Goal: Task Accomplishment & Management: Use online tool/utility

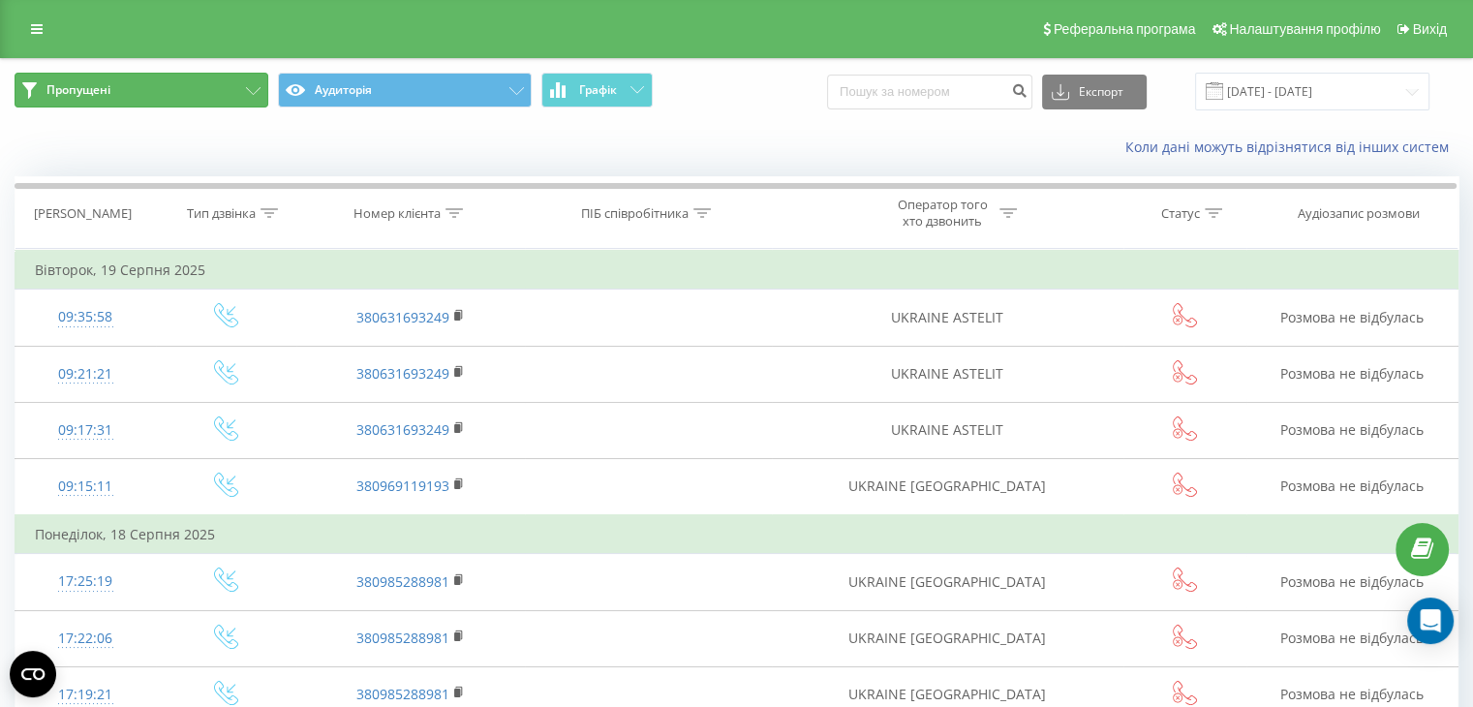
click at [80, 93] on span "Пропущені" at bounding box center [78, 89] width 64 height 15
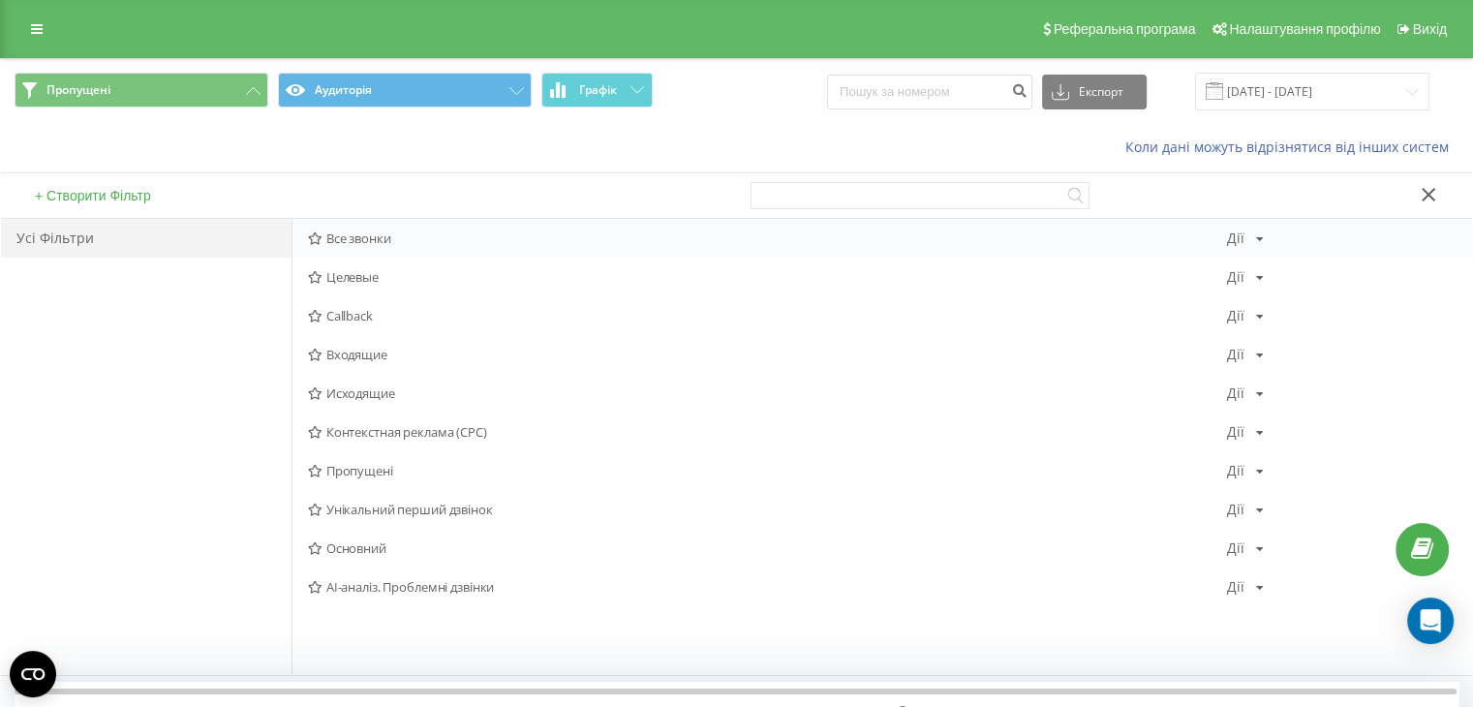
click at [383, 245] on span "Все звонки" at bounding box center [767, 238] width 919 height 14
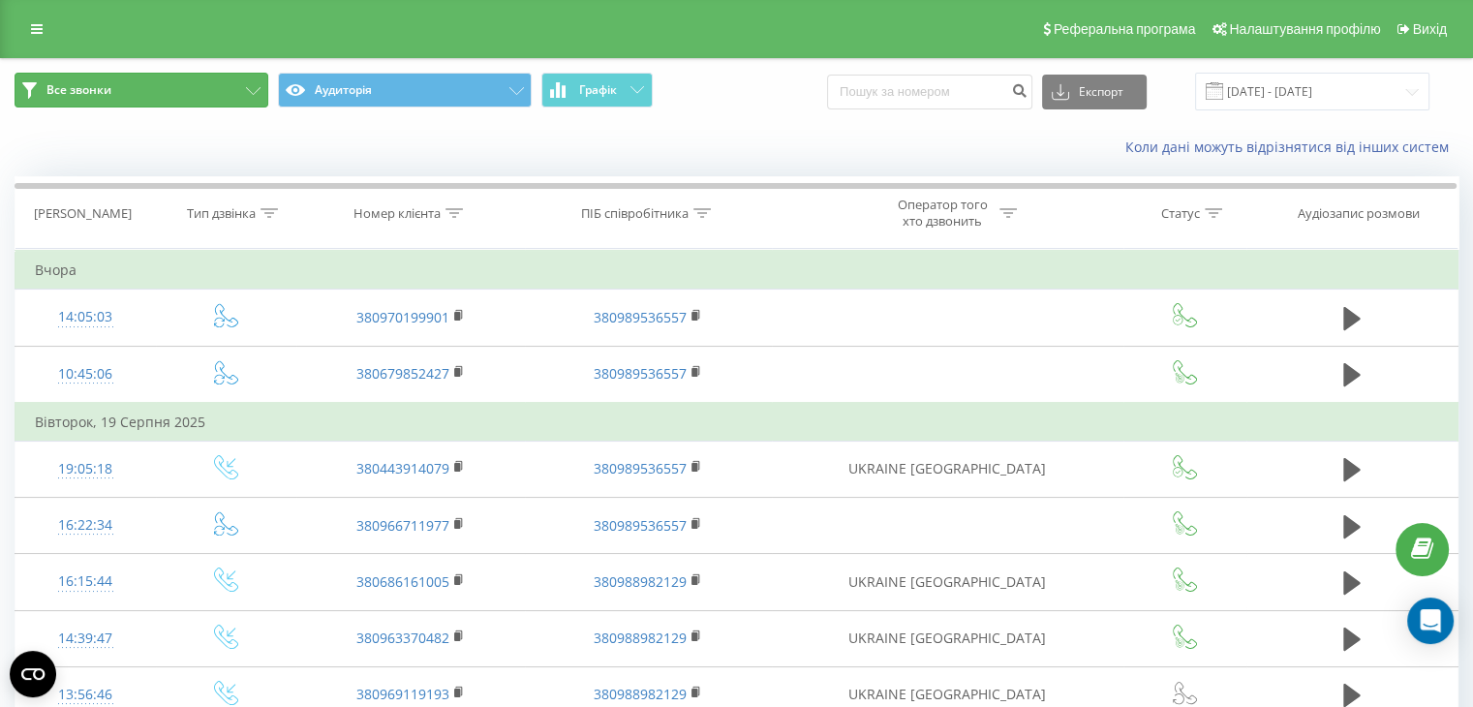
click at [255, 89] on icon at bounding box center [253, 91] width 15 height 8
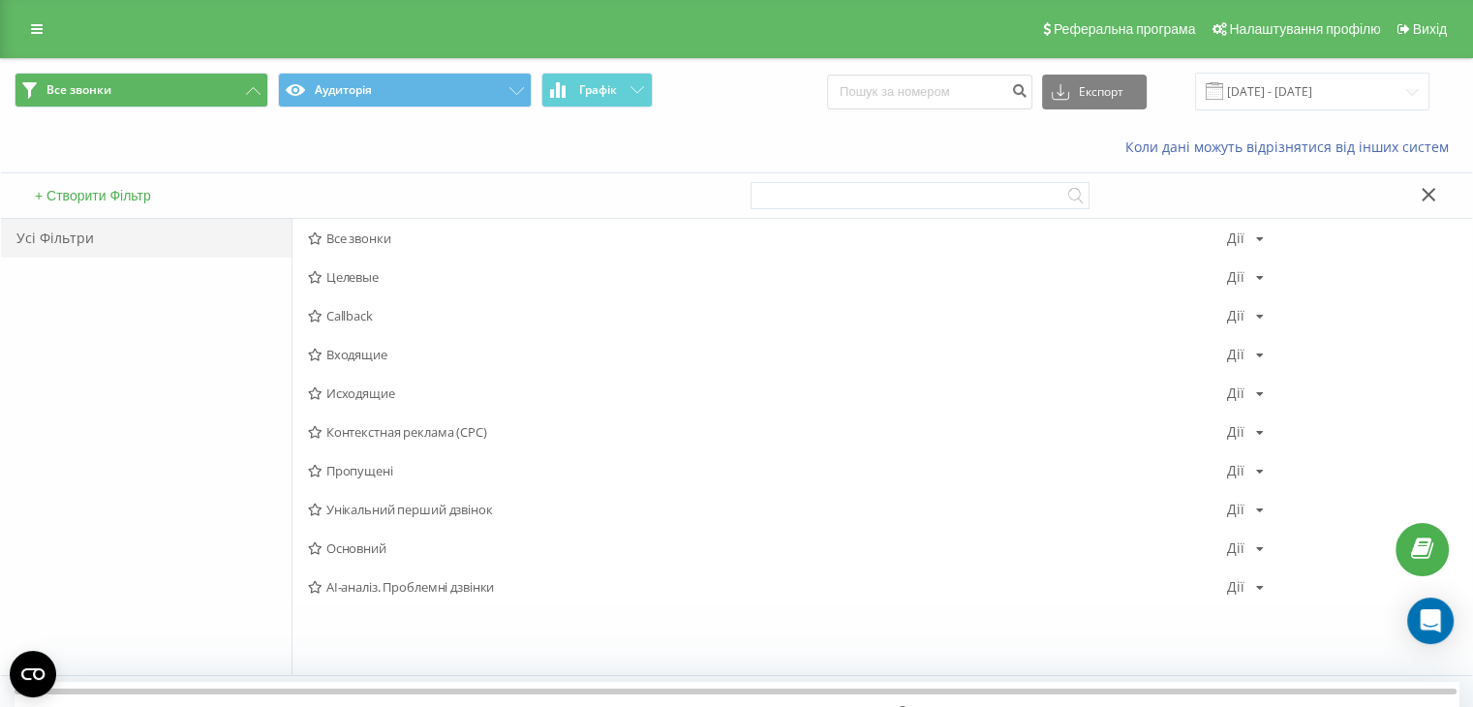
click at [124, 230] on div "Усі Фільтри" at bounding box center [146, 238] width 291 height 39
click at [69, 233] on div "Усі Фільтри" at bounding box center [146, 238] width 291 height 39
click at [39, 26] on icon at bounding box center [37, 29] width 12 height 14
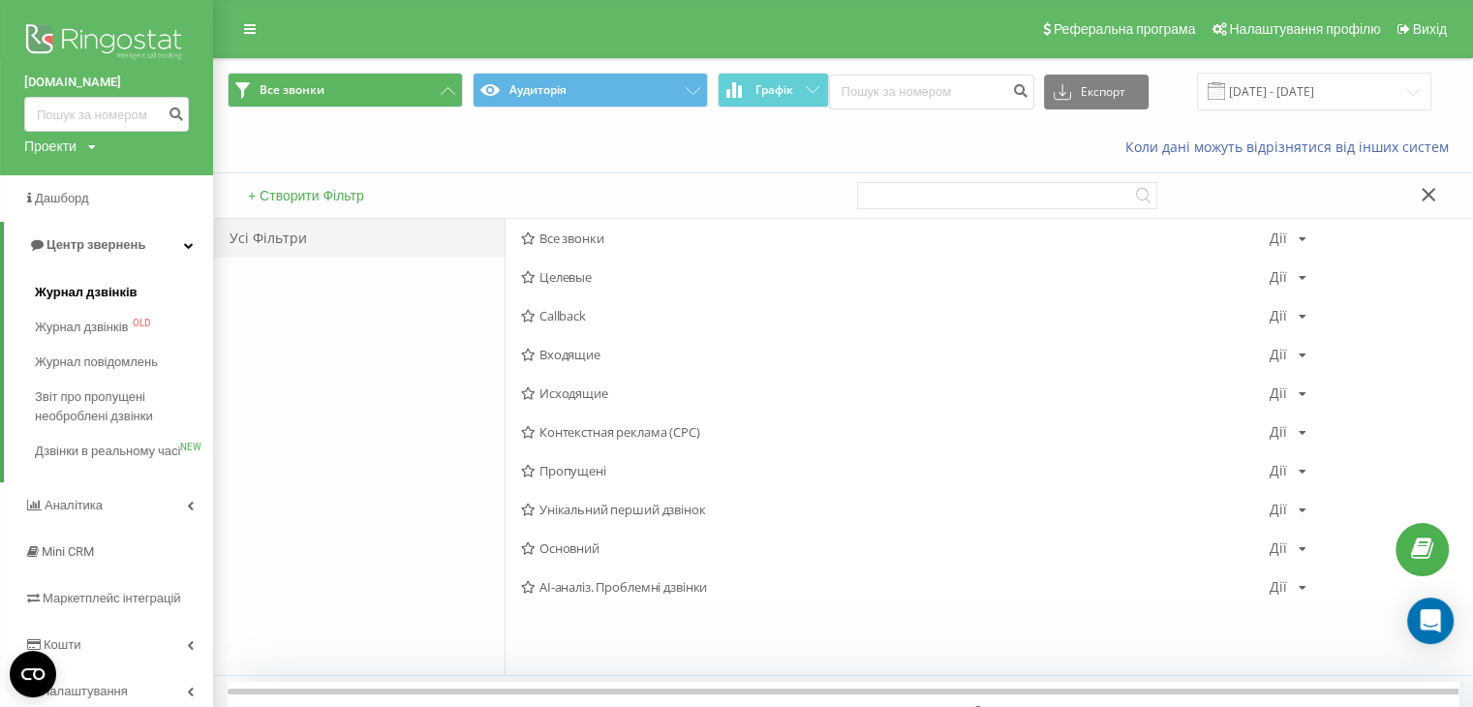
click at [63, 300] on span "Журнал дзвінків" at bounding box center [86, 292] width 103 height 19
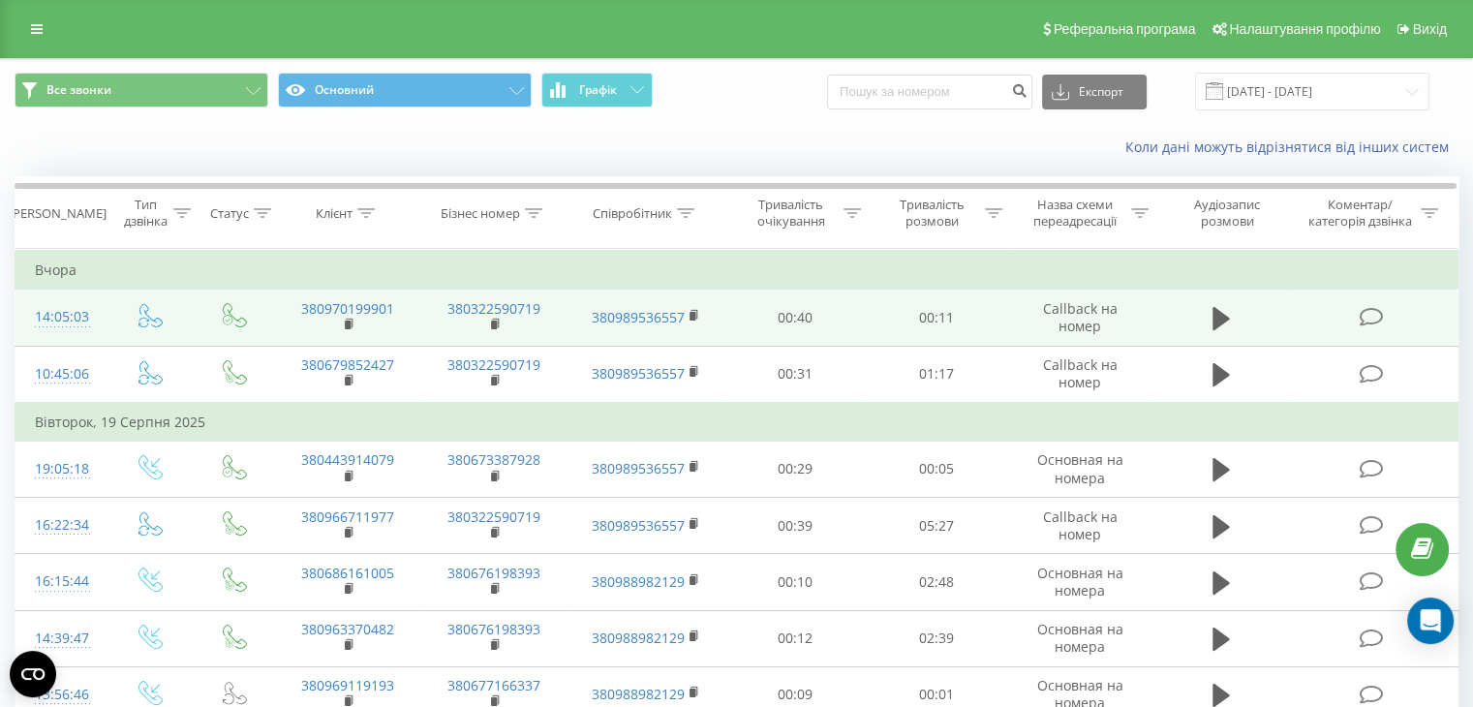
scroll to position [97, 0]
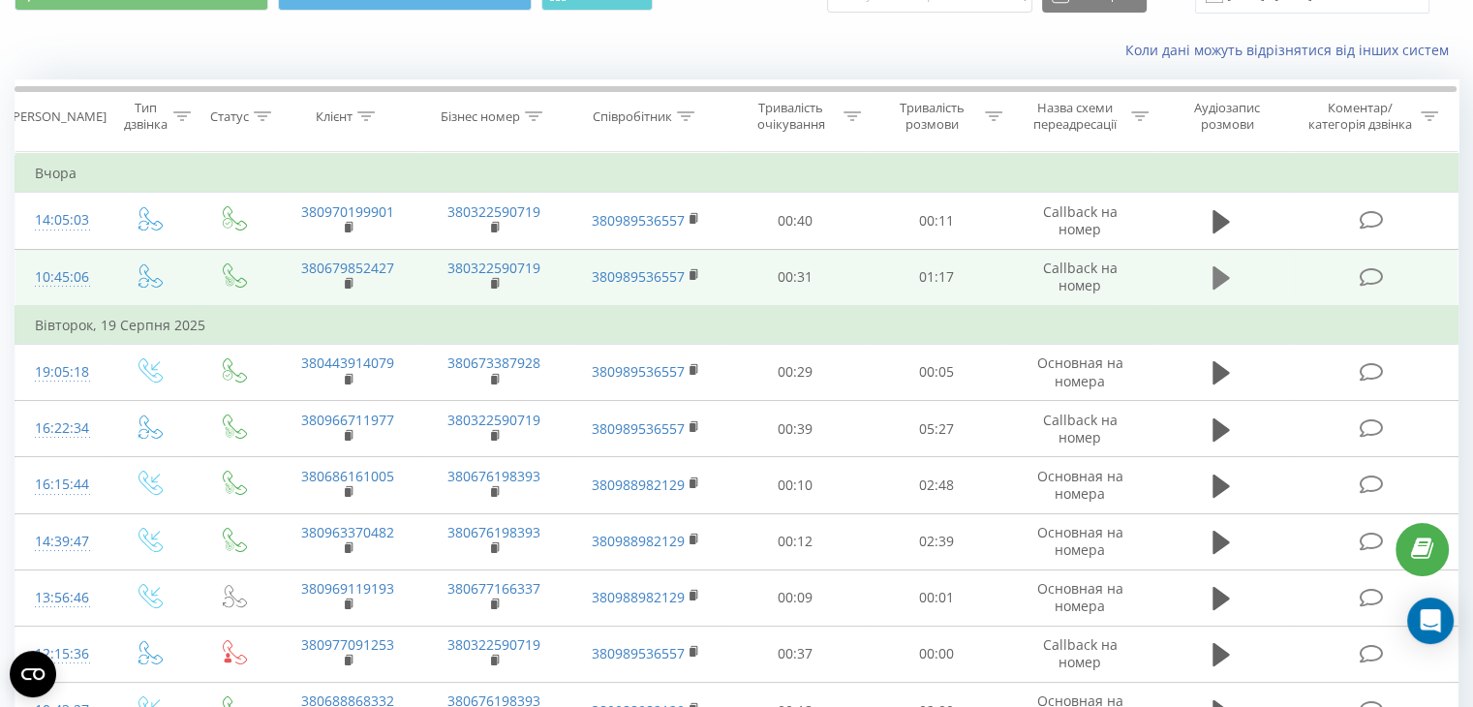
click at [1224, 273] on icon at bounding box center [1220, 277] width 17 height 23
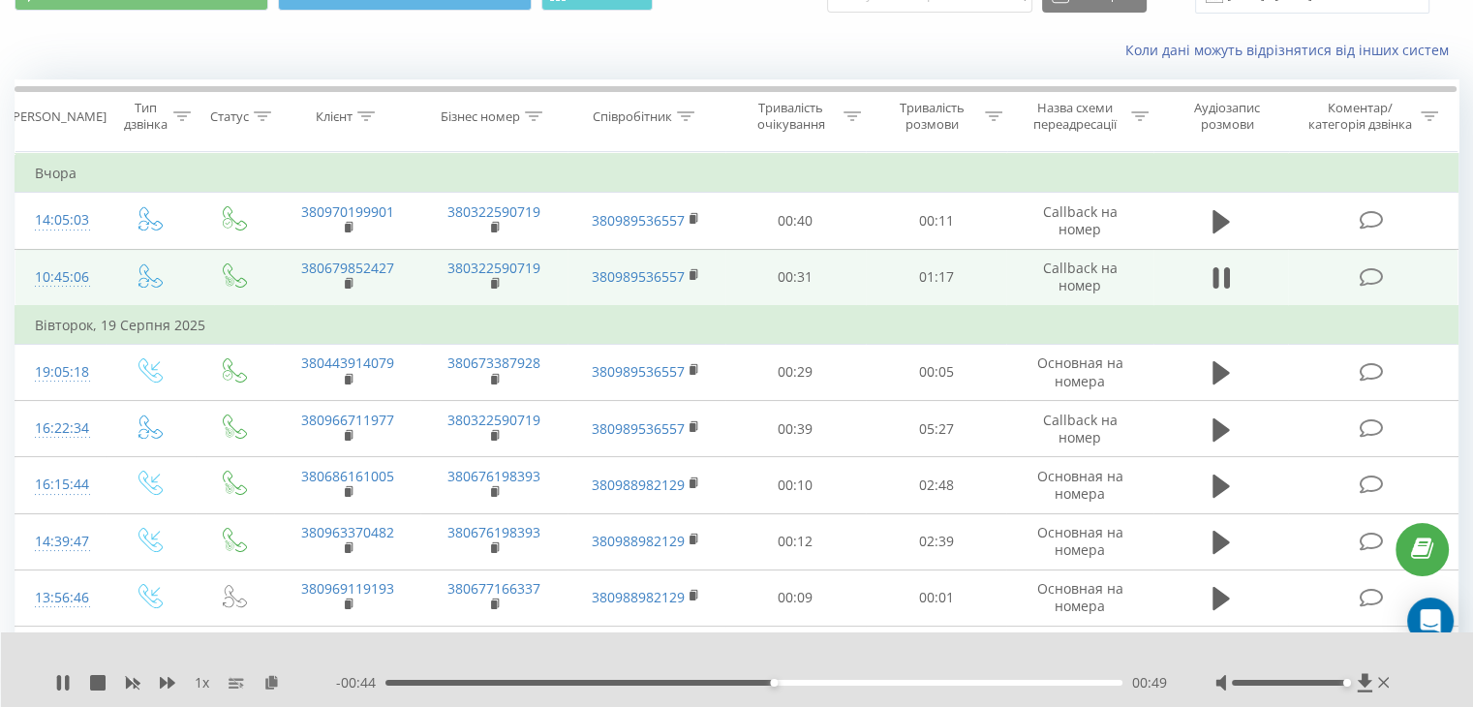
drag, startPoint x: 1286, startPoint y: 681, endPoint x: 1351, endPoint y: 678, distance: 65.0
click at [1349, 679] on div at bounding box center [1304, 682] width 178 height 19
click at [64, 681] on icon at bounding box center [62, 682] width 15 height 15
click at [61, 681] on icon at bounding box center [63, 682] width 12 height 15
